Goal: Navigation & Orientation: Find specific page/section

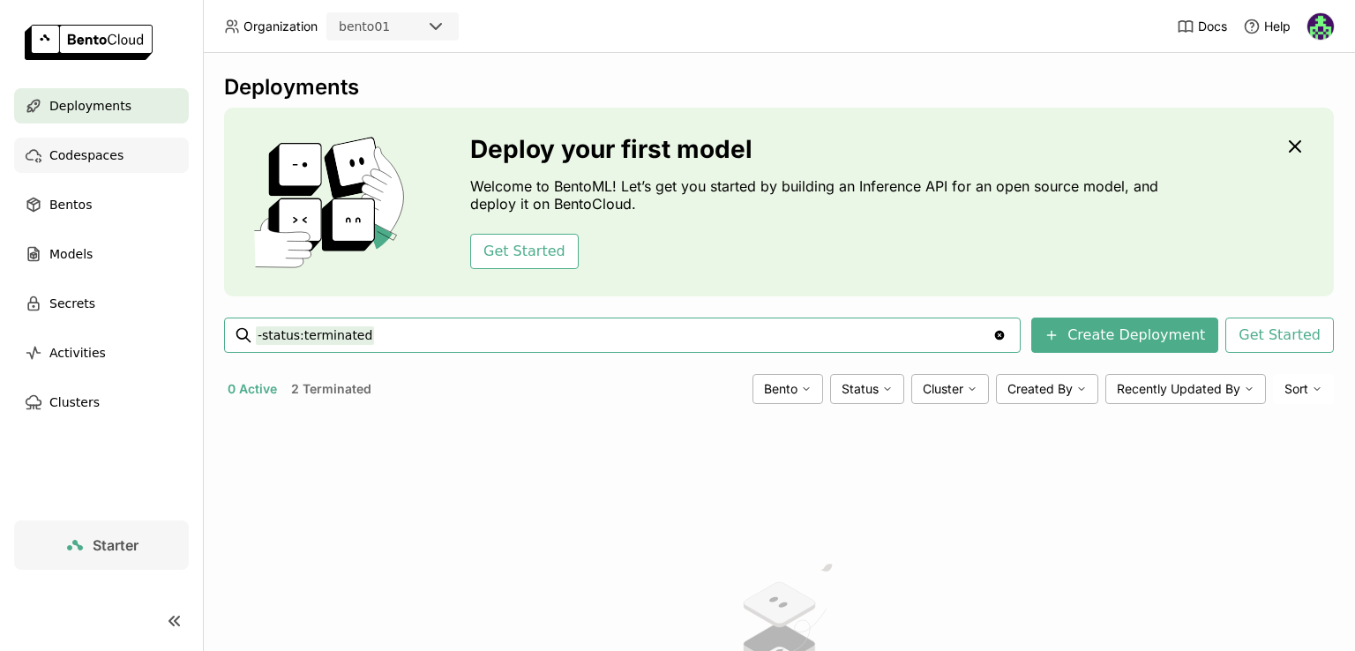
click at [85, 149] on span "Codespaces" at bounding box center [86, 155] width 74 height 21
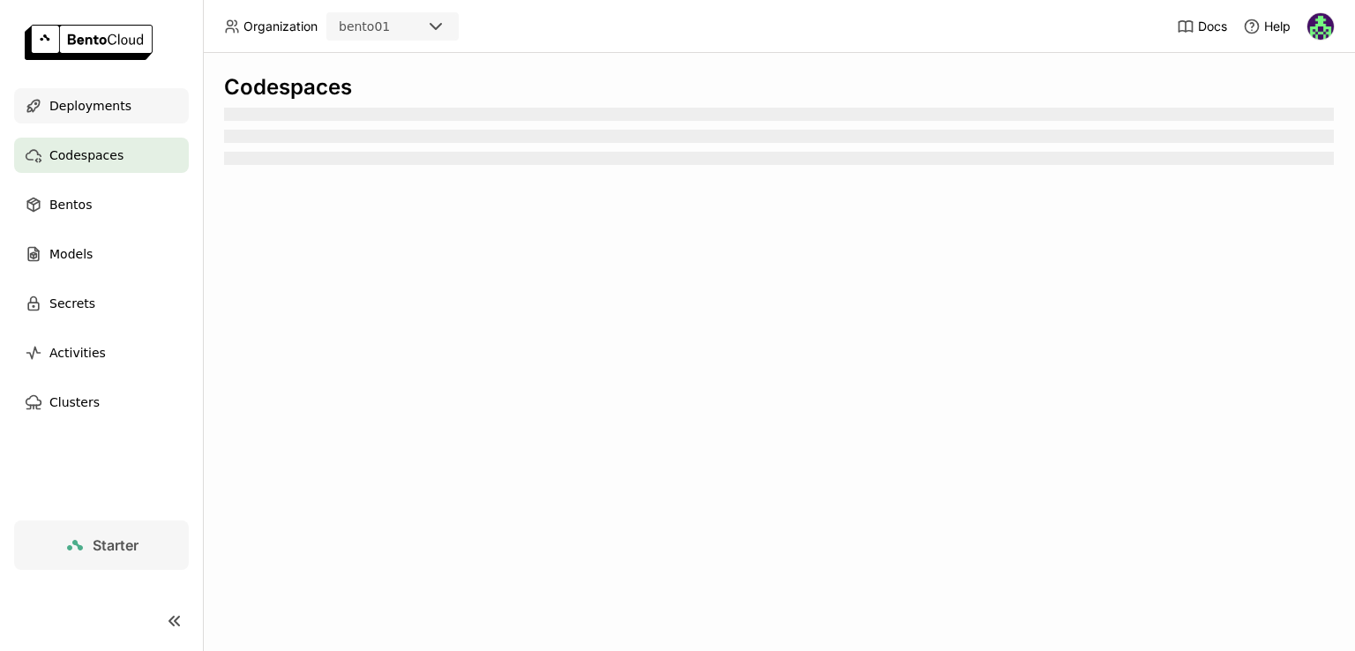
click at [108, 113] on span "Deployments" at bounding box center [90, 105] width 82 height 21
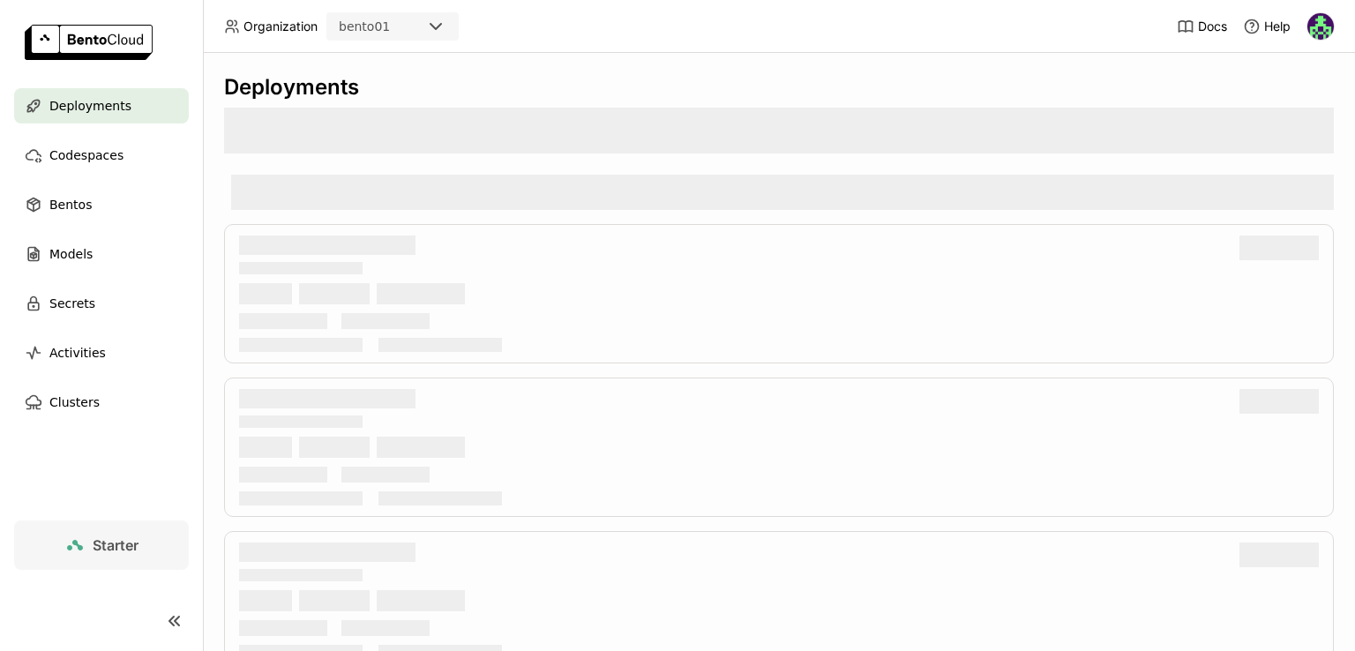
click at [109, 548] on span "Starter" at bounding box center [116, 545] width 46 height 18
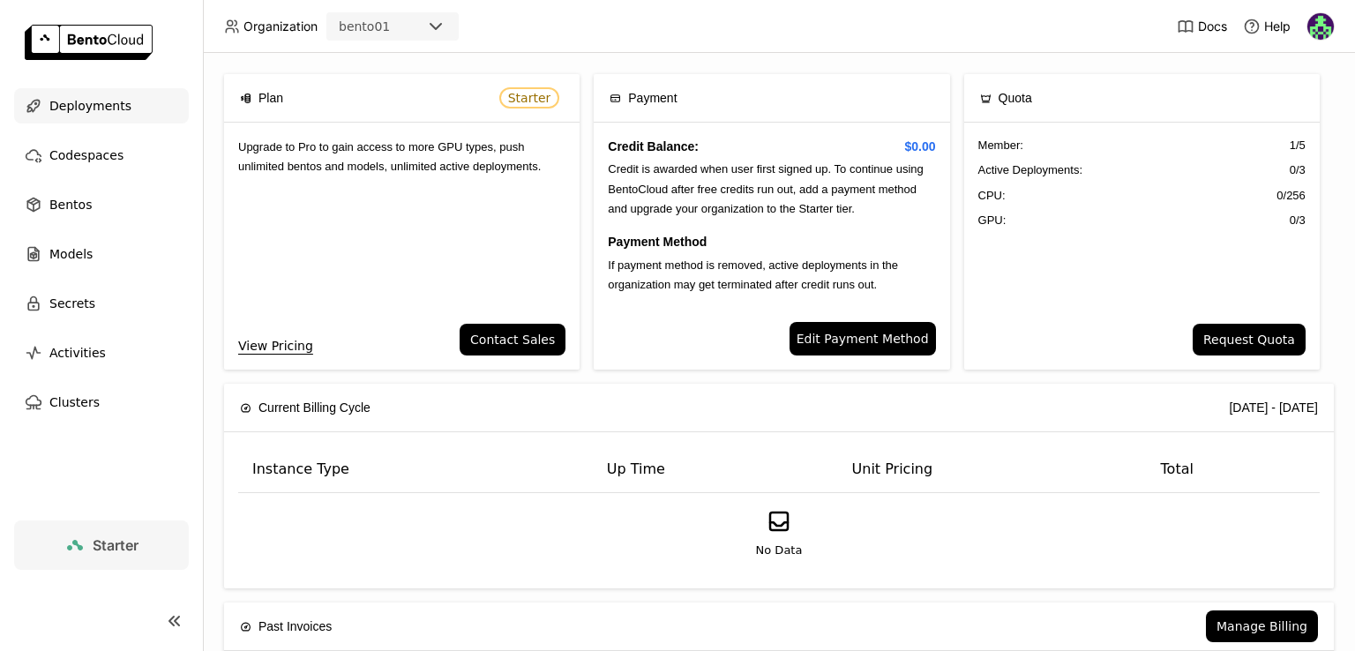
click at [63, 88] on div "Deployments" at bounding box center [101, 105] width 175 height 35
